Goal: Transaction & Acquisition: Subscribe to service/newsletter

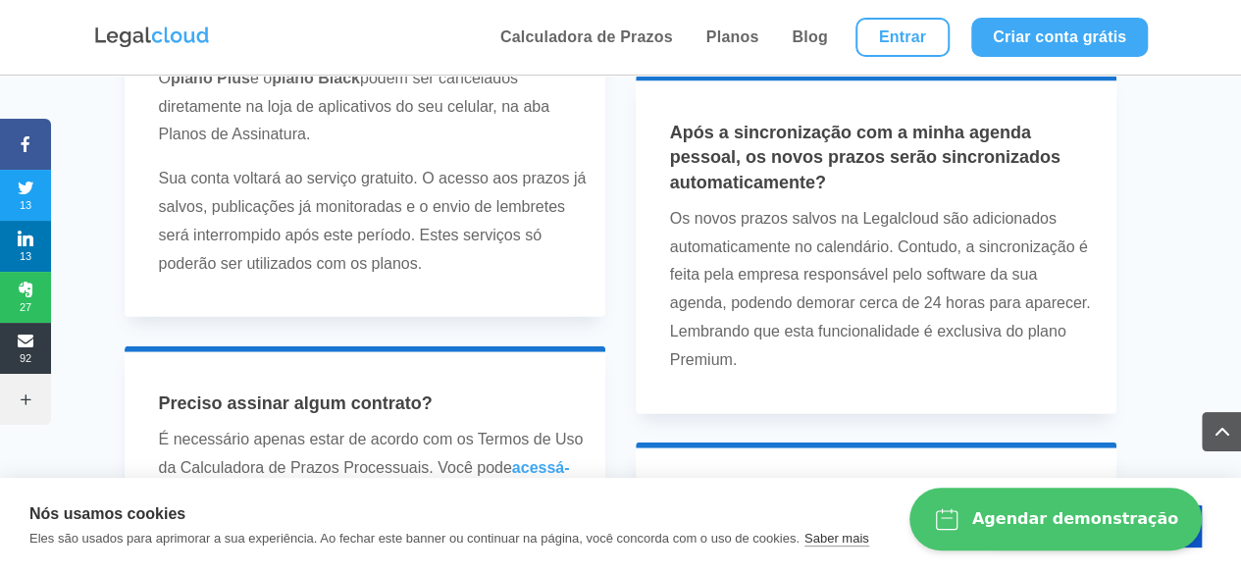
scroll to position [5612, 0]
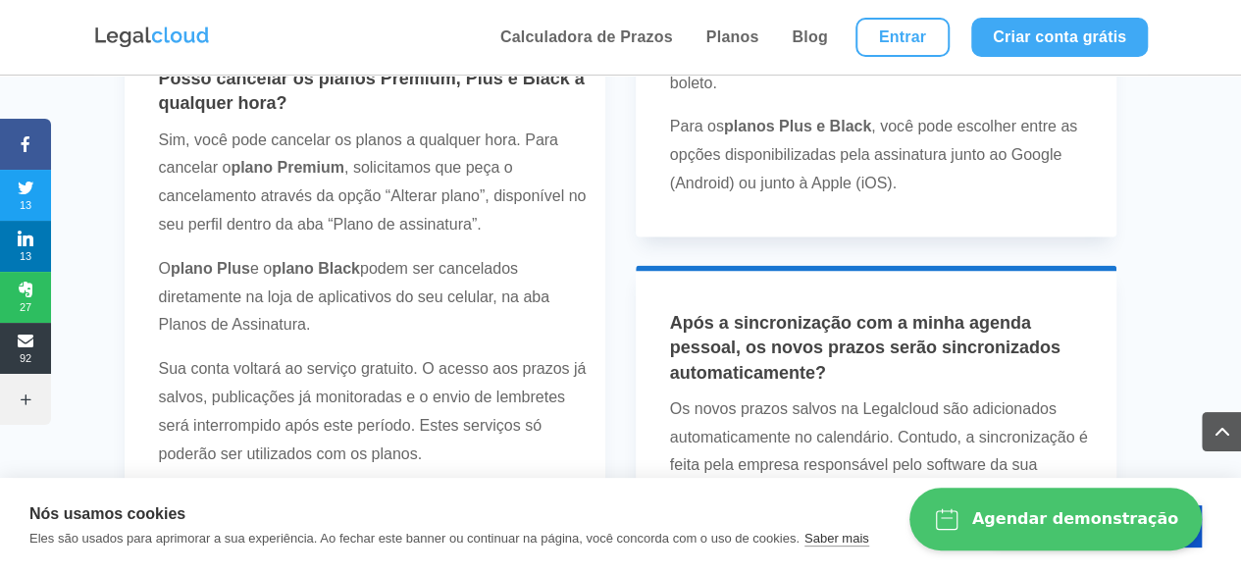
click at [736, 40] on link "Planos" at bounding box center [732, 37] width 65 height 75
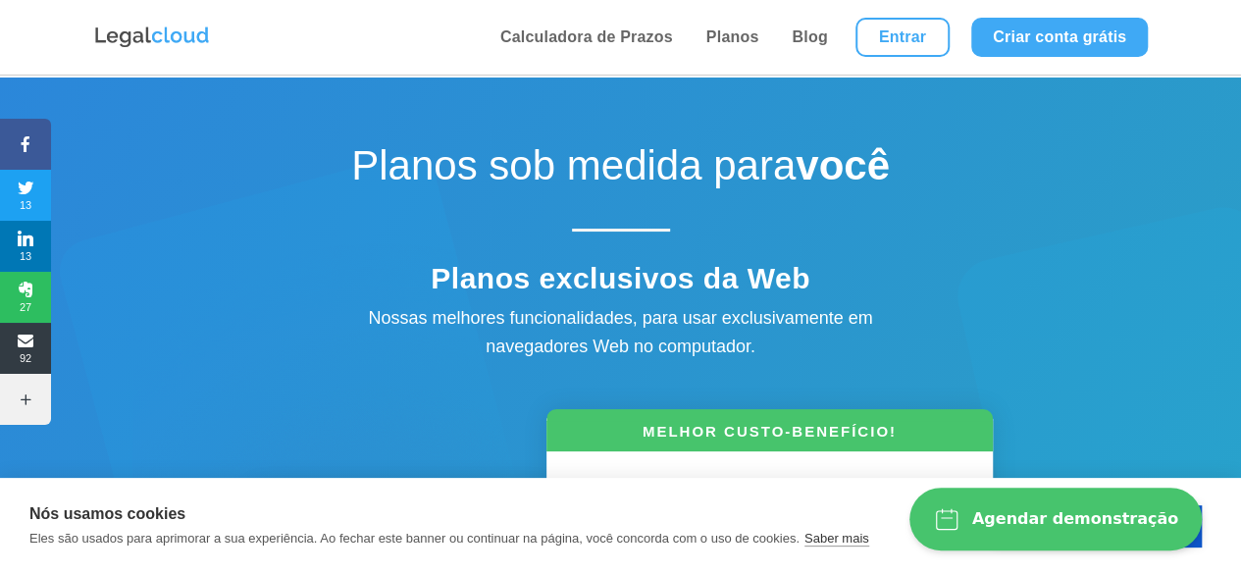
click at [1030, 56] on link "Criar conta grátis" at bounding box center [1059, 37] width 177 height 39
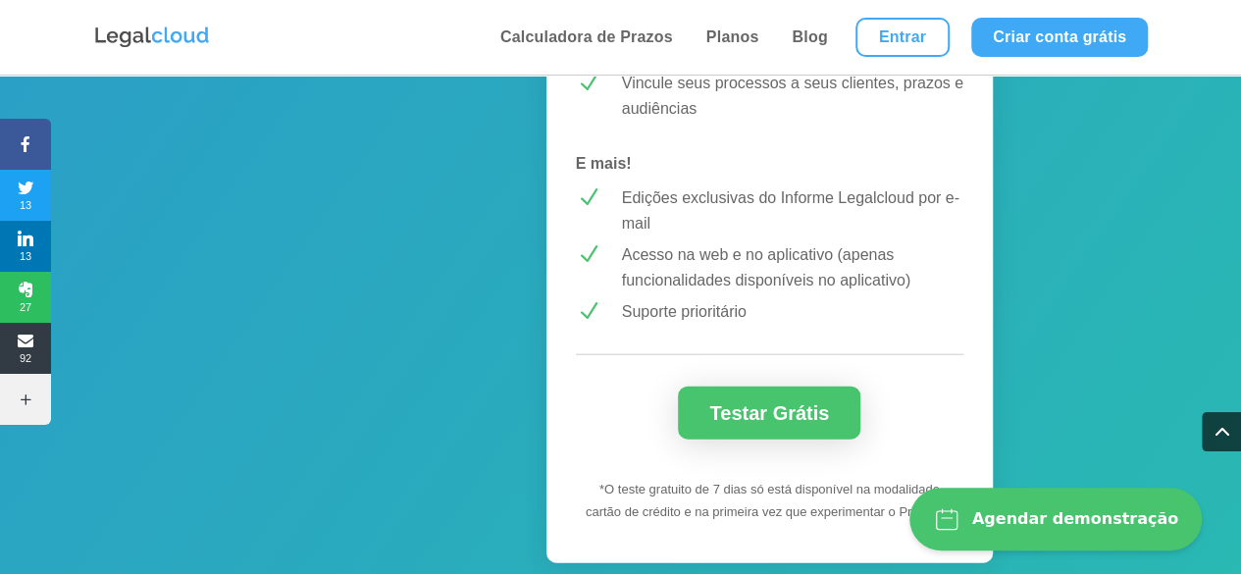
scroll to position [2179, 0]
